Goal: Find specific page/section: Find specific page/section

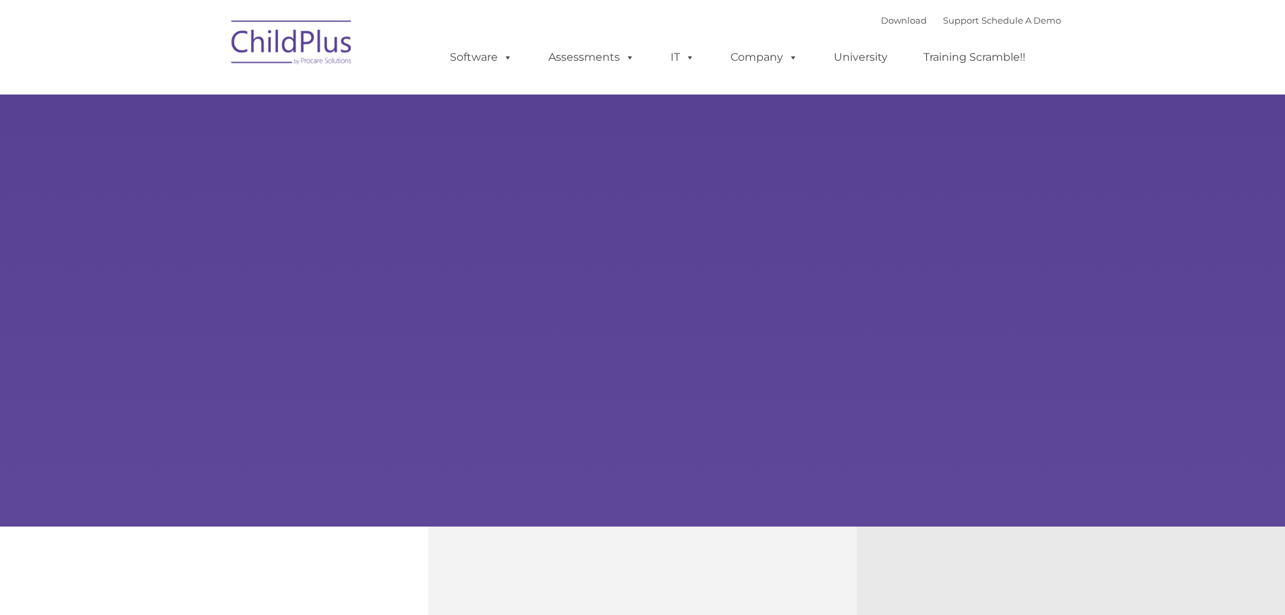
select select "MEDIUM"
type input ""
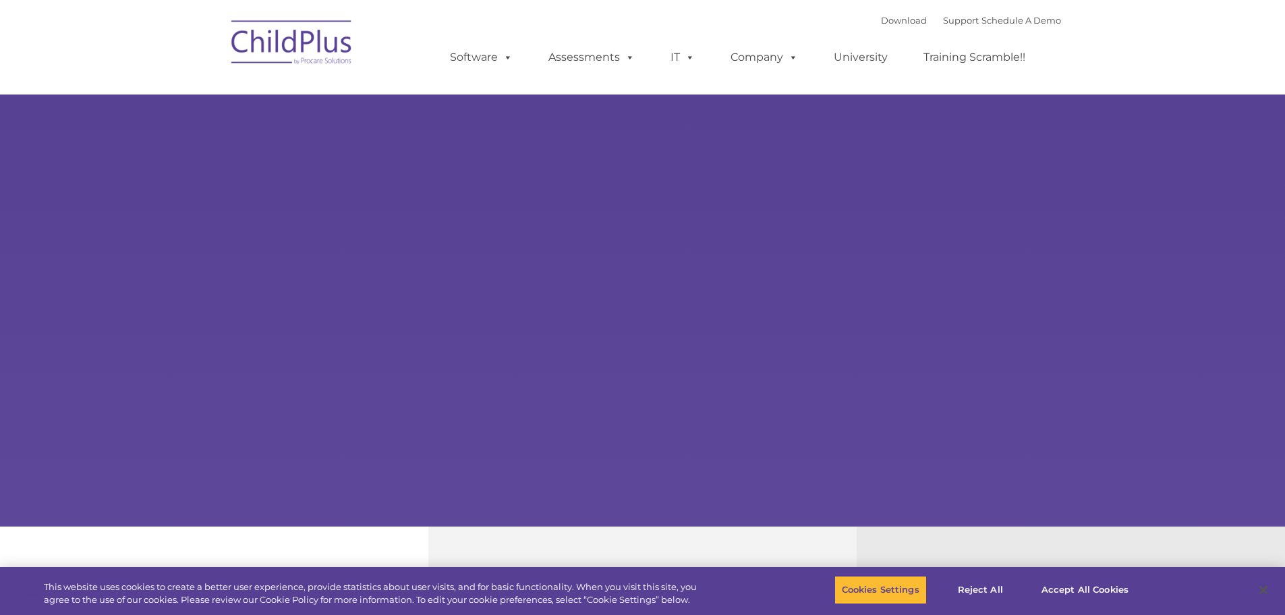
select select "MEDIUM"
